Goal: Task Accomplishment & Management: Complete application form

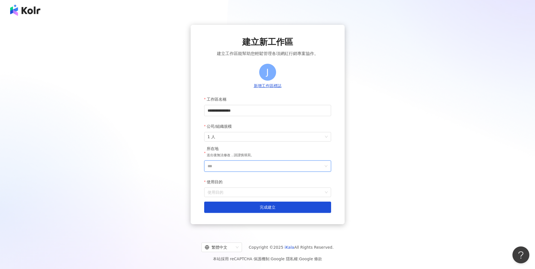
click at [246, 170] on input "***" at bounding box center [266, 166] width 116 height 11
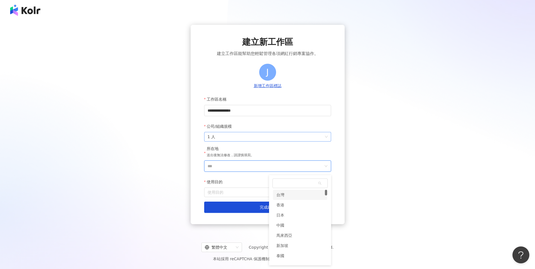
click at [293, 135] on span "1 人" at bounding box center [268, 136] width 120 height 9
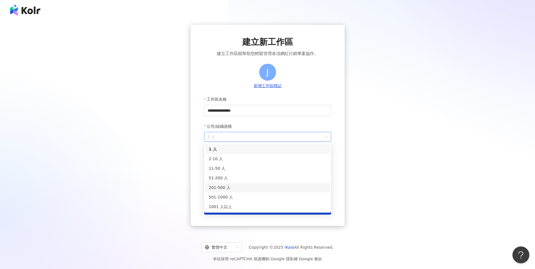
click at [224, 188] on div "201-500 人" at bounding box center [268, 188] width 118 height 6
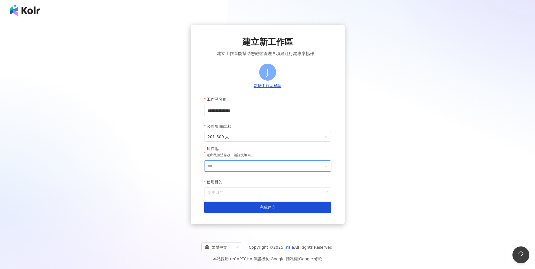
click at [251, 165] on input "***" at bounding box center [266, 166] width 116 height 11
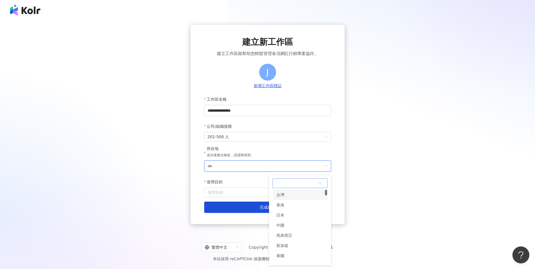
click at [295, 196] on div "台灣" at bounding box center [300, 195] width 54 height 10
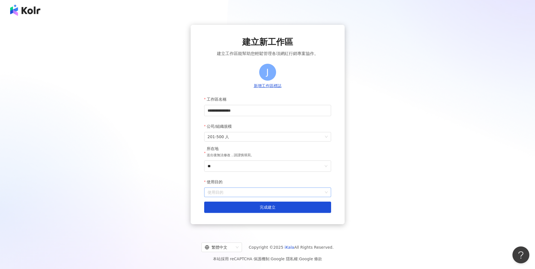
click at [257, 194] on input "使用目的" at bounding box center [268, 192] width 120 height 9
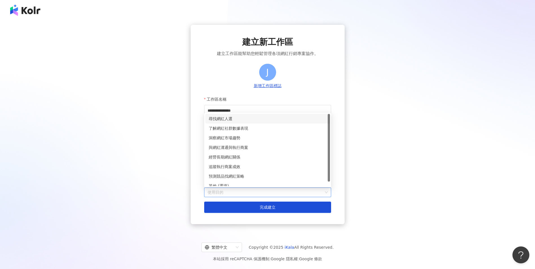
click at [242, 118] on div "尋找網紅人選" at bounding box center [268, 119] width 118 height 6
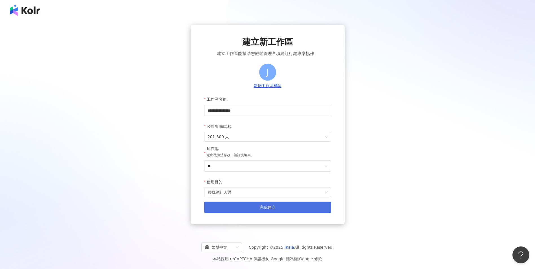
click at [255, 209] on button "完成建立" at bounding box center [267, 207] width 127 height 11
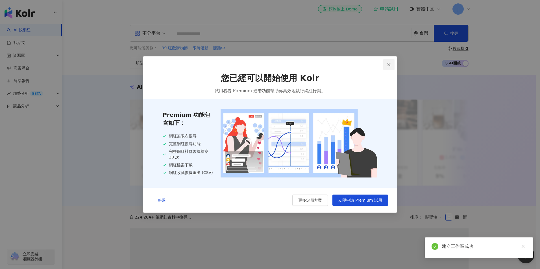
click at [390, 63] on icon "close" at bounding box center [388, 64] width 5 height 5
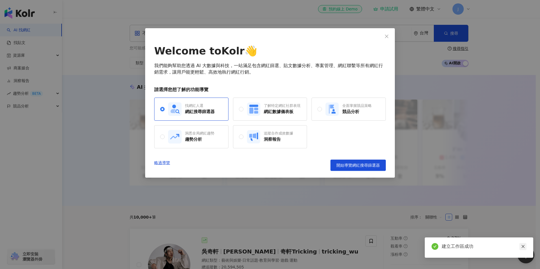
click at [524, 248] on icon "close" at bounding box center [523, 247] width 4 height 4
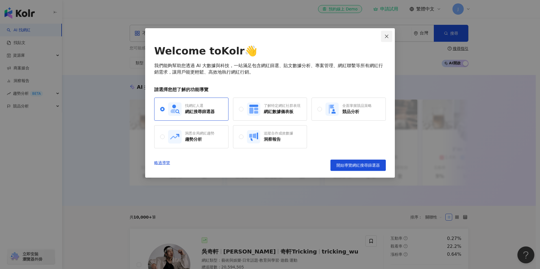
click at [389, 38] on span "Close" at bounding box center [386, 36] width 11 height 5
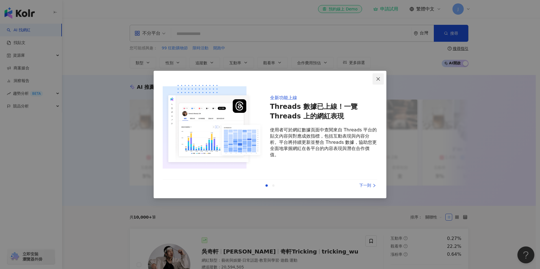
click at [381, 78] on span "Close" at bounding box center [377, 79] width 11 height 5
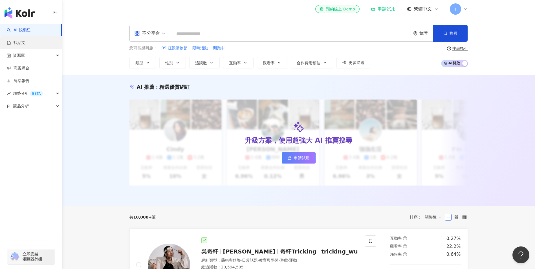
click at [25, 43] on link "找貼文" at bounding box center [16, 43] width 19 height 6
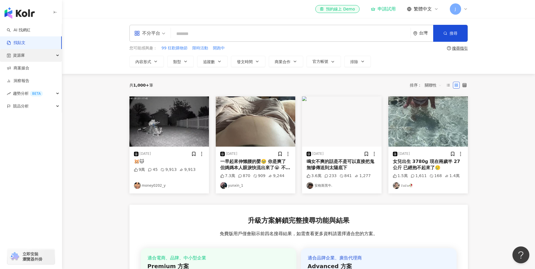
click at [21, 56] on span "資源庫" at bounding box center [19, 55] width 12 height 13
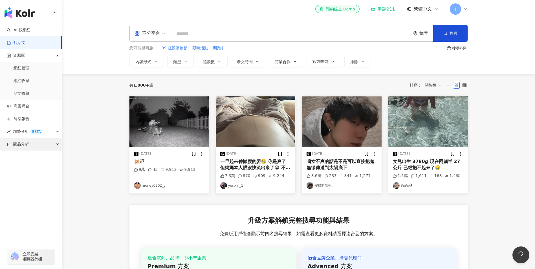
click at [23, 147] on span "競品分析" at bounding box center [21, 144] width 16 height 13
